Goal: Task Accomplishment & Management: Manage account settings

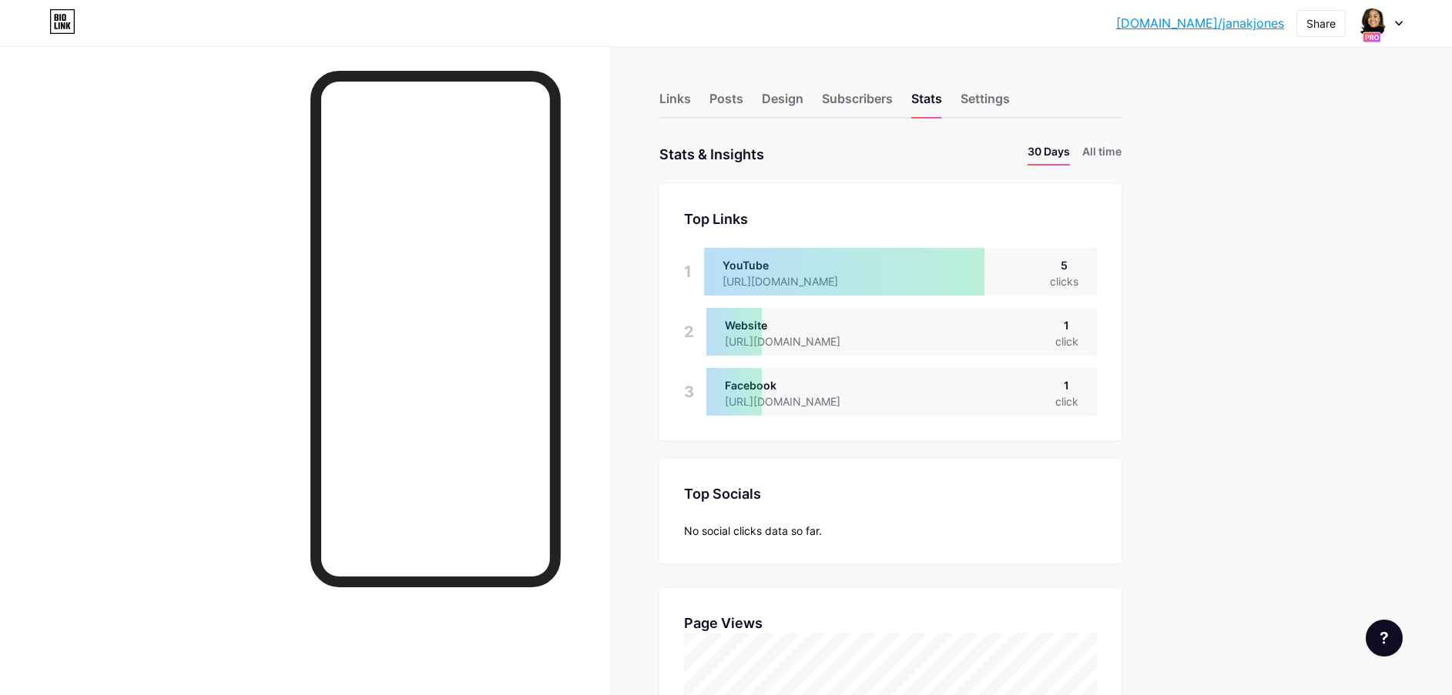
scroll to position [695, 1452]
click at [1391, 25] on div at bounding box center [1380, 23] width 45 height 28
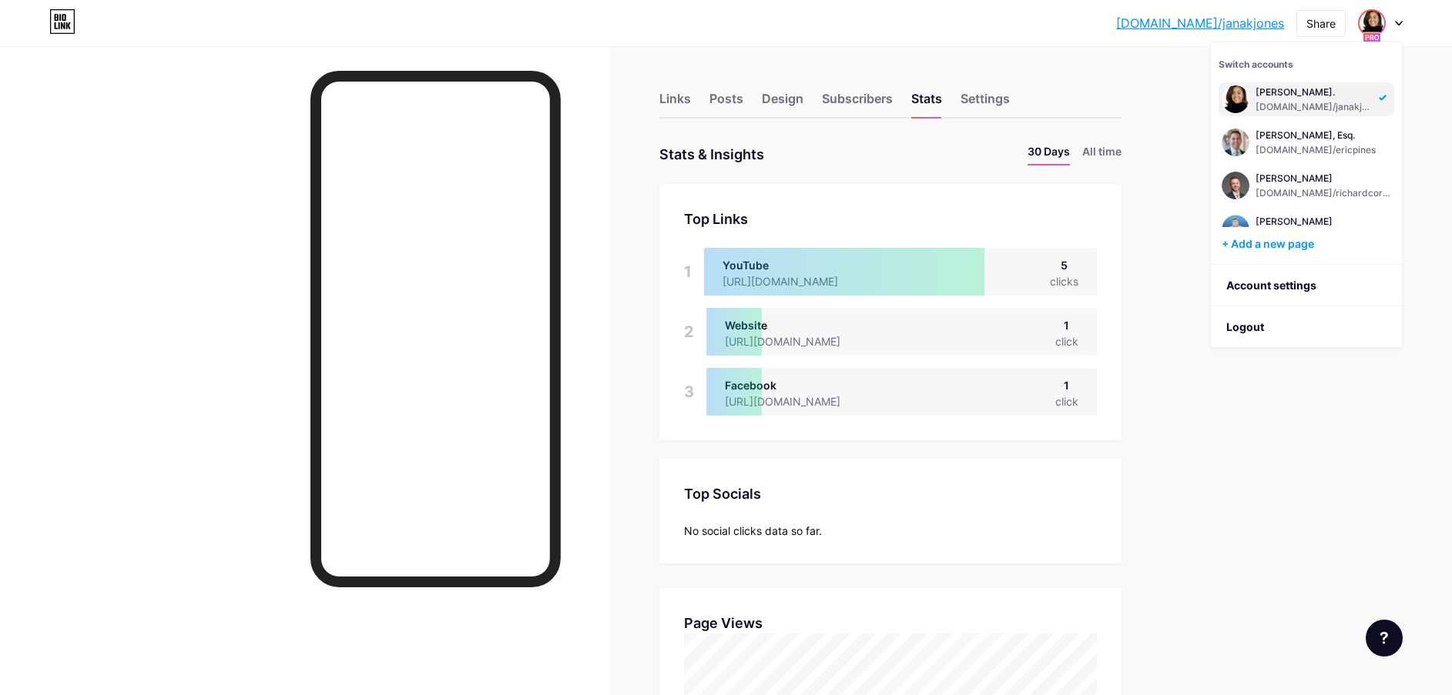
scroll to position [157, 0]
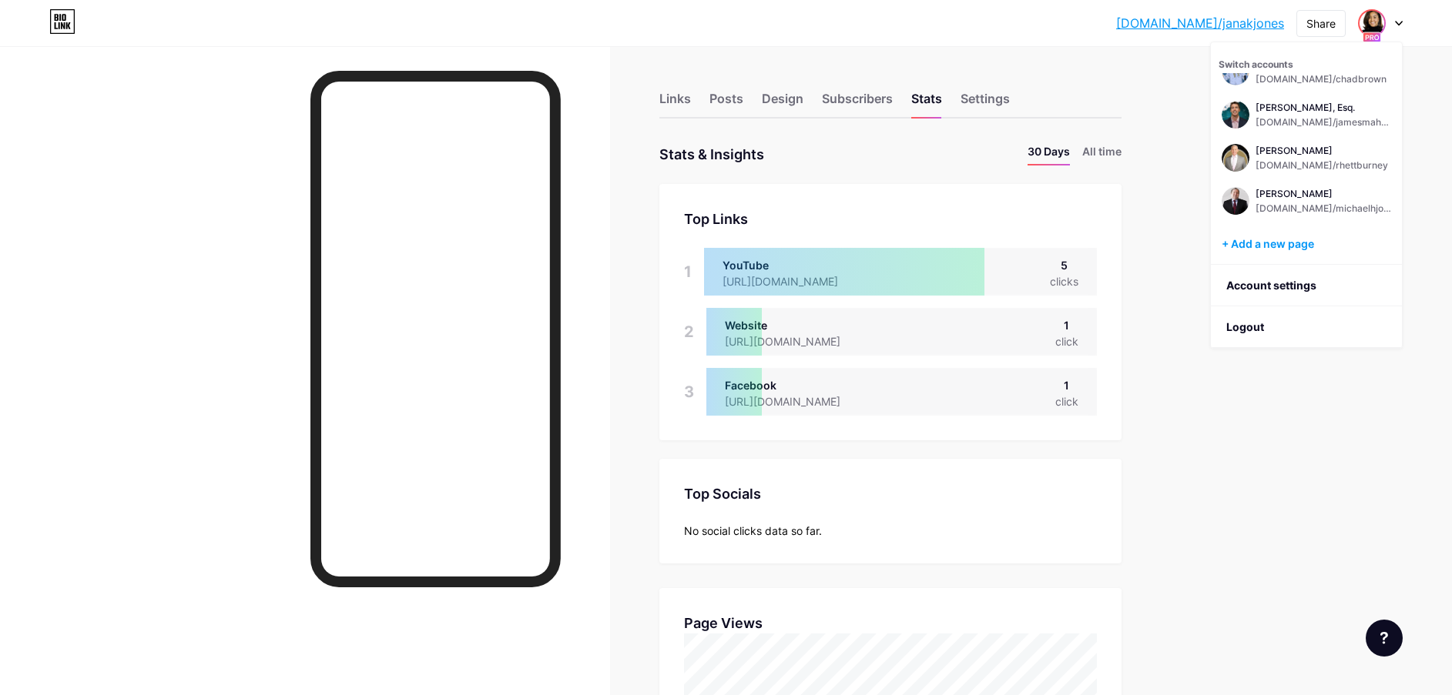
click at [1272, 139] on div "[PERSON_NAME]. [DOMAIN_NAME]/janakjones [PERSON_NAME], Esq. [DOMAIN_NAME]/ericp…" at bounding box center [1306, 150] width 176 height 154
click at [1275, 158] on div "[PERSON_NAME] [DOMAIN_NAME]/rhettburney" at bounding box center [1321, 158] width 132 height 28
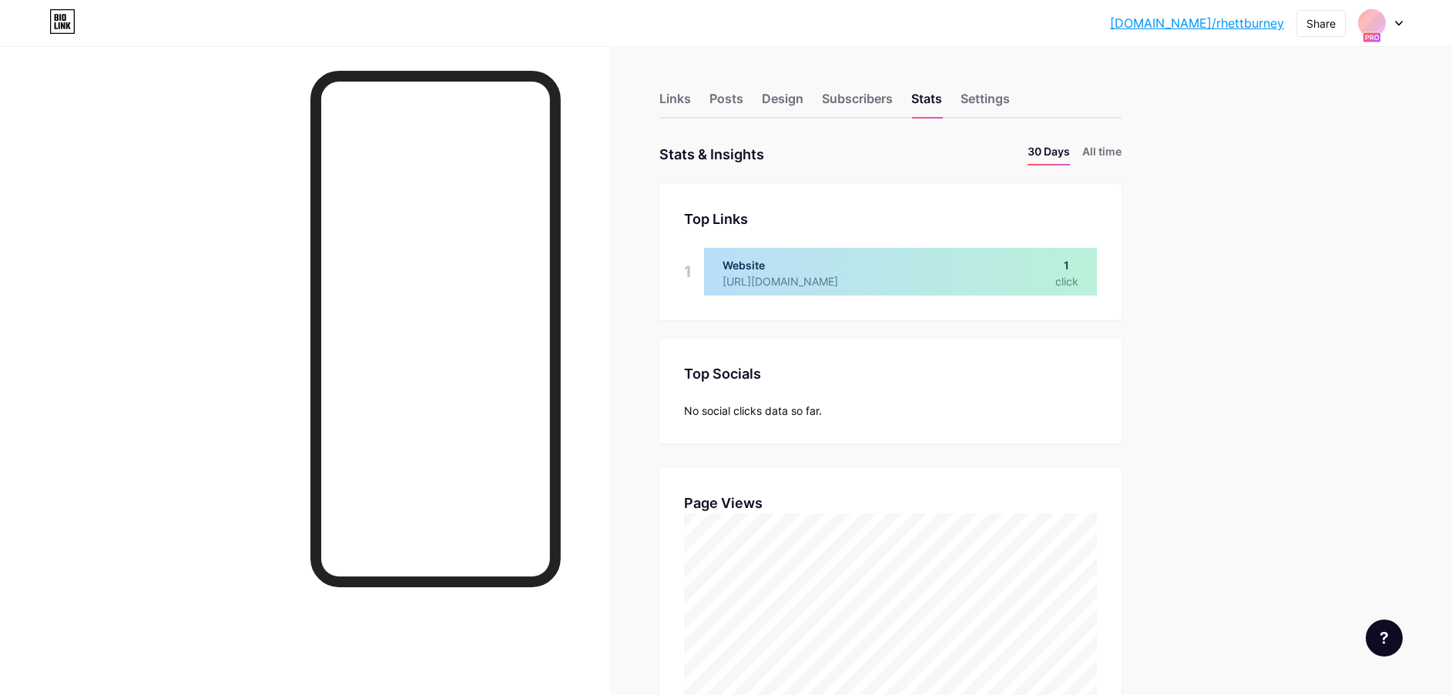
scroll to position [695, 1452]
click at [1106, 147] on li "All time" at bounding box center [1101, 154] width 39 height 22
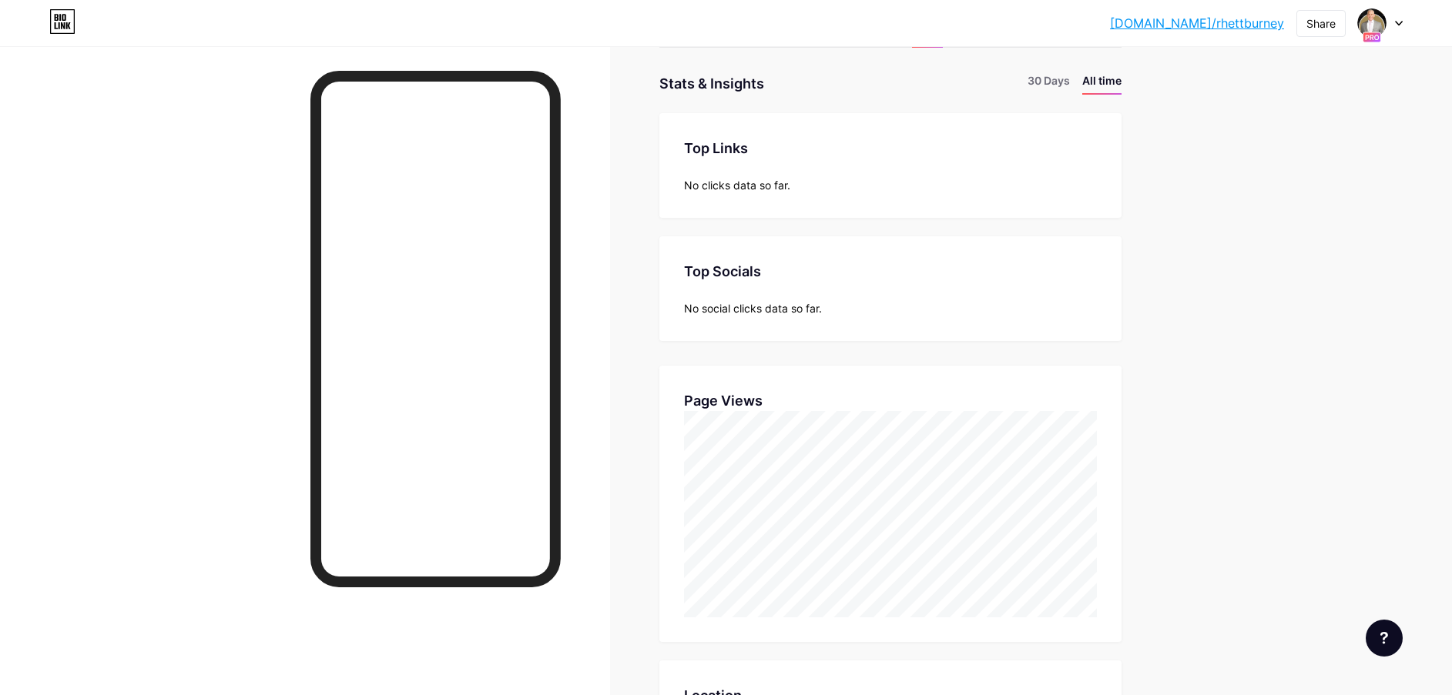
scroll to position [0, 0]
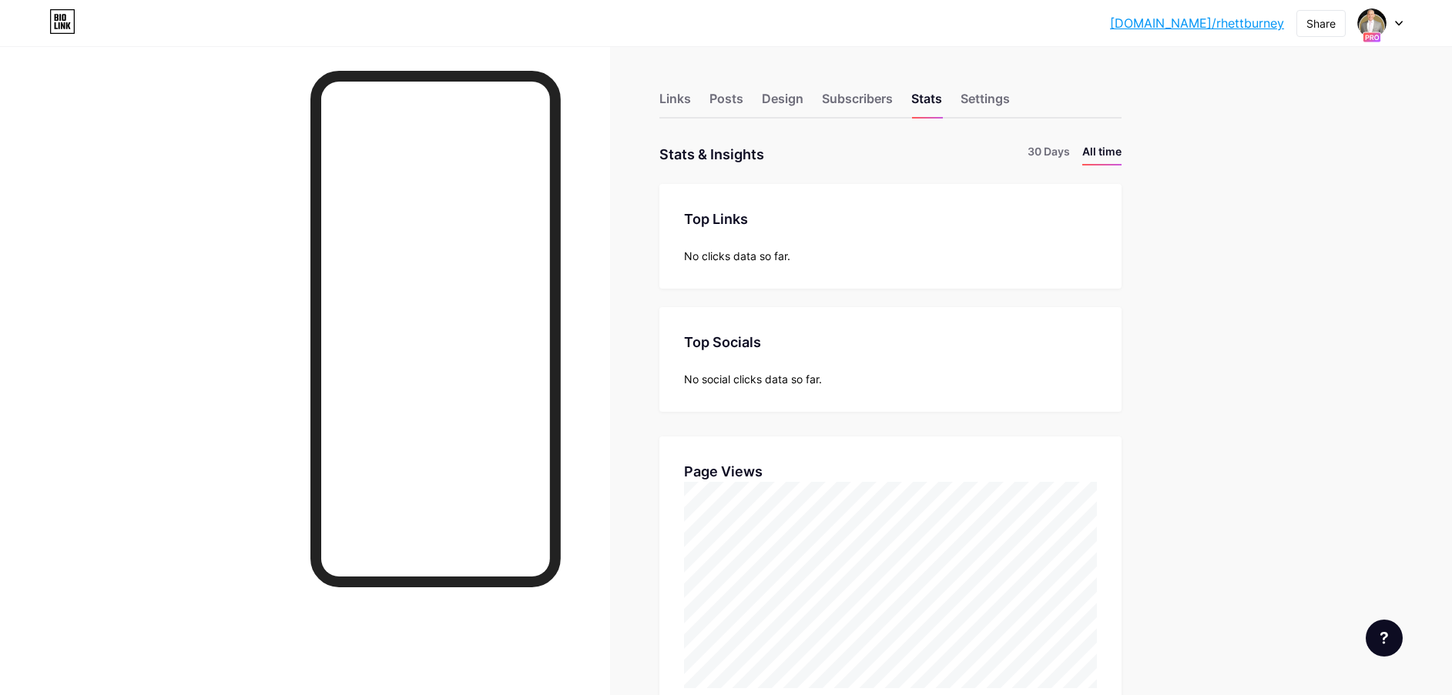
click at [1045, 145] on li "30 Days" at bounding box center [1048, 154] width 42 height 22
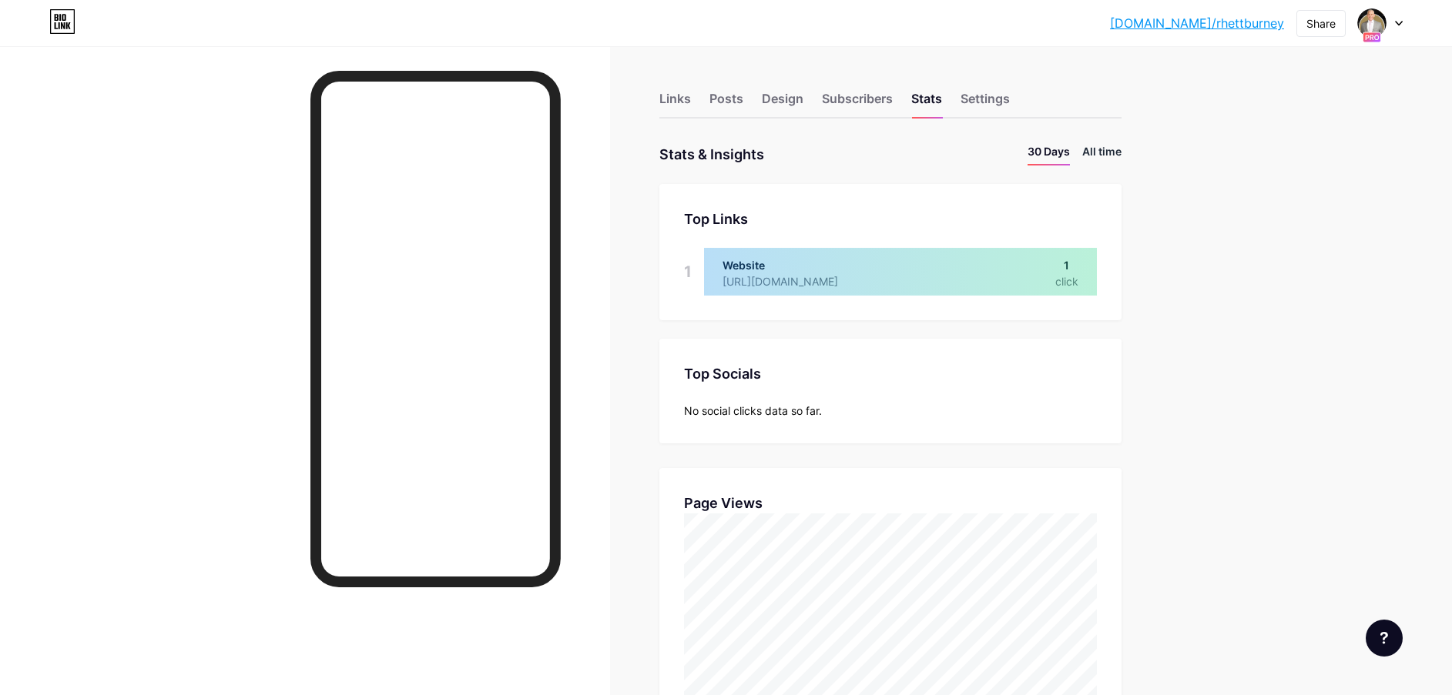
scroll to position [695, 1452]
click at [1114, 150] on li "All time" at bounding box center [1101, 154] width 39 height 22
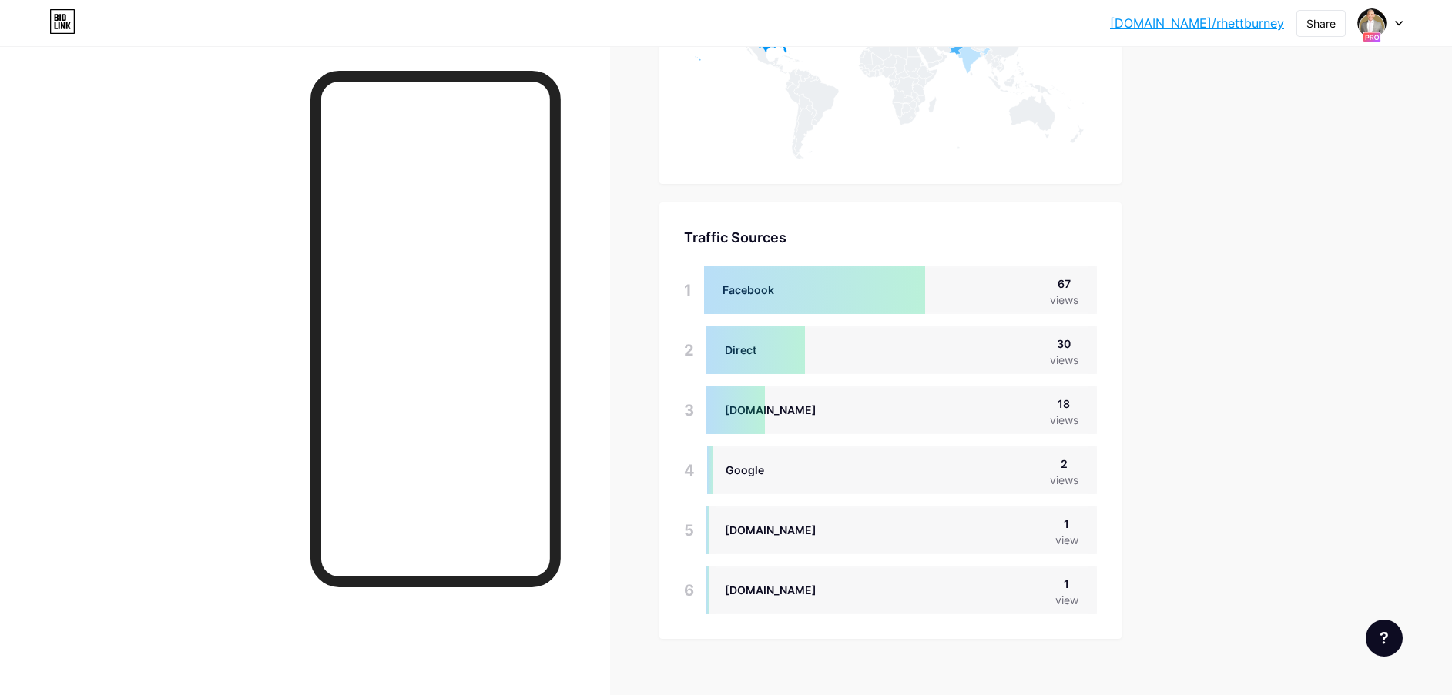
scroll to position [923, 0]
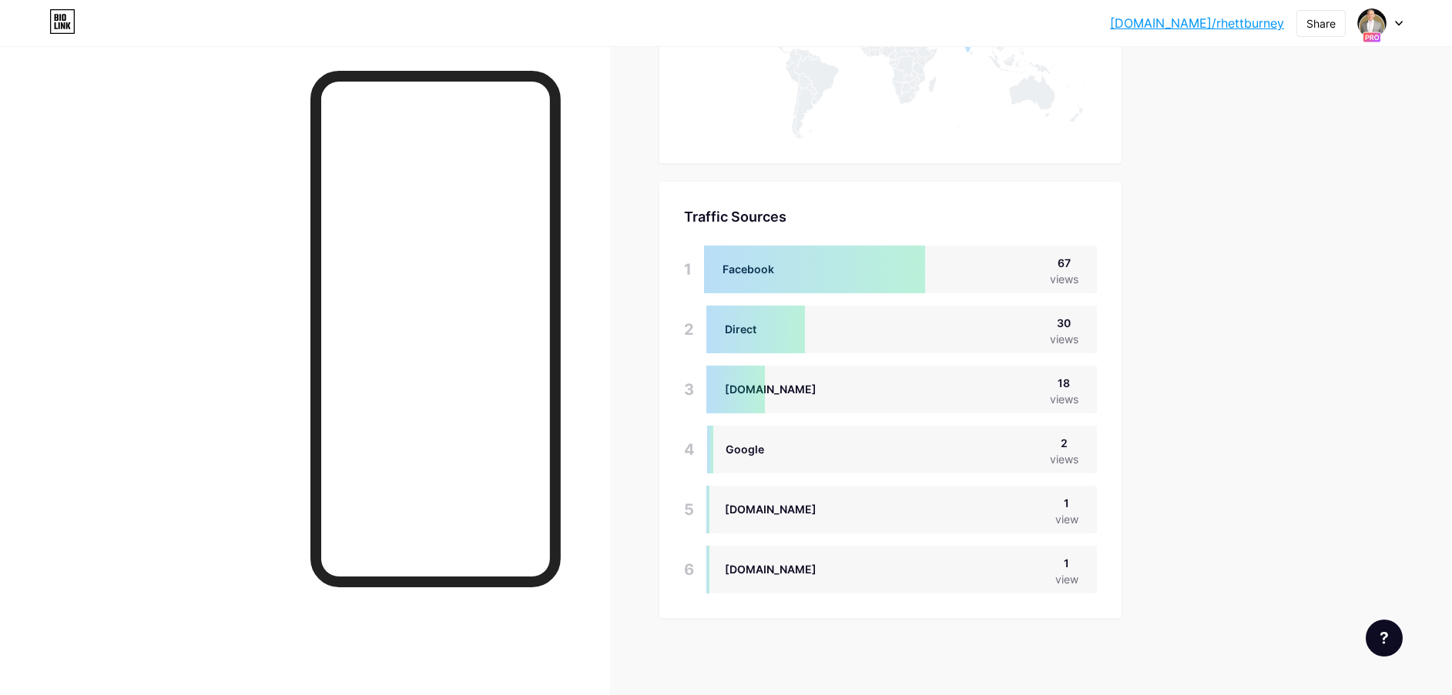
click at [1391, 35] on div at bounding box center [1380, 23] width 45 height 28
